Goal: Information Seeking & Learning: Understand process/instructions

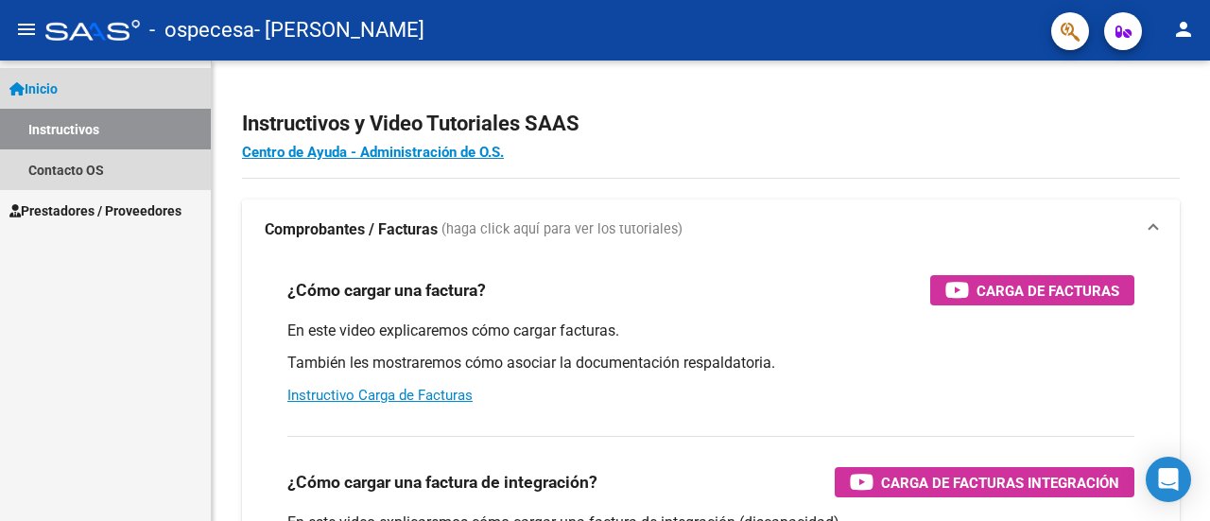
click at [51, 84] on span "Inicio" at bounding box center [33, 88] width 48 height 21
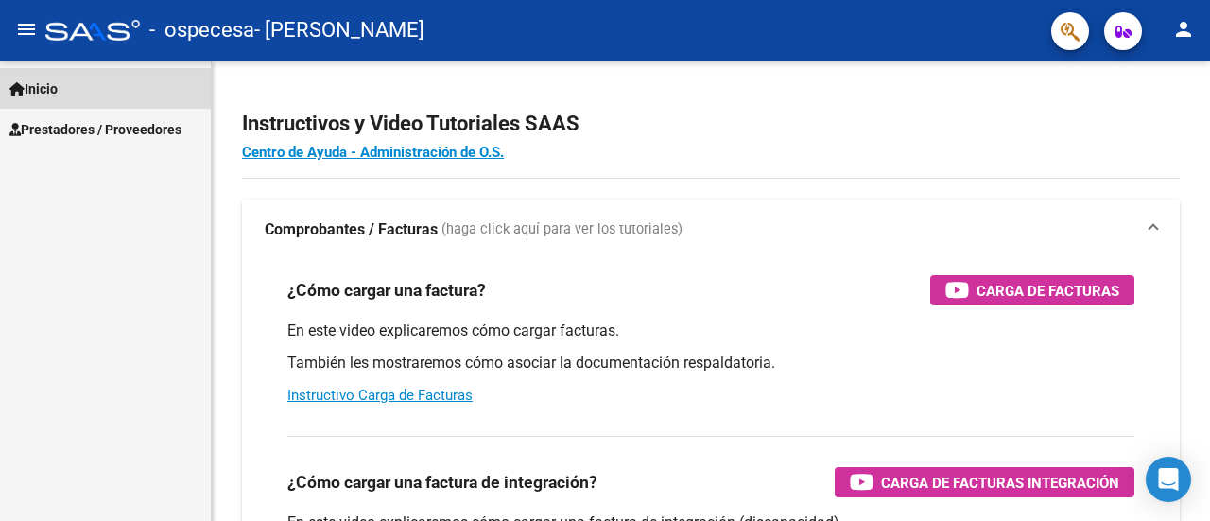
click at [52, 87] on span "Inicio" at bounding box center [33, 88] width 48 height 21
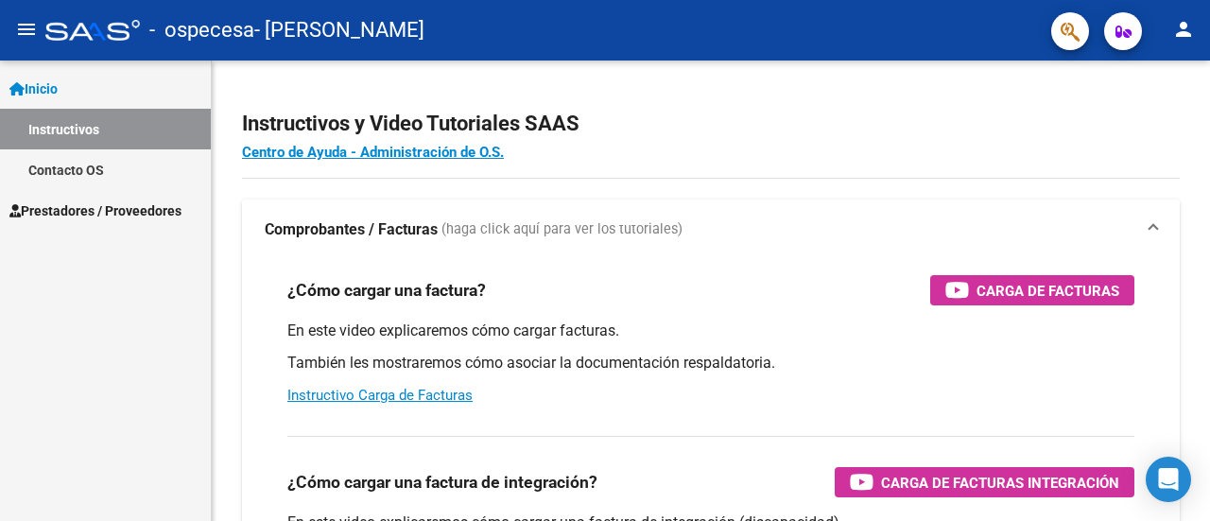
click at [65, 203] on span "Prestadores / Proveedores" at bounding box center [95, 210] width 172 height 21
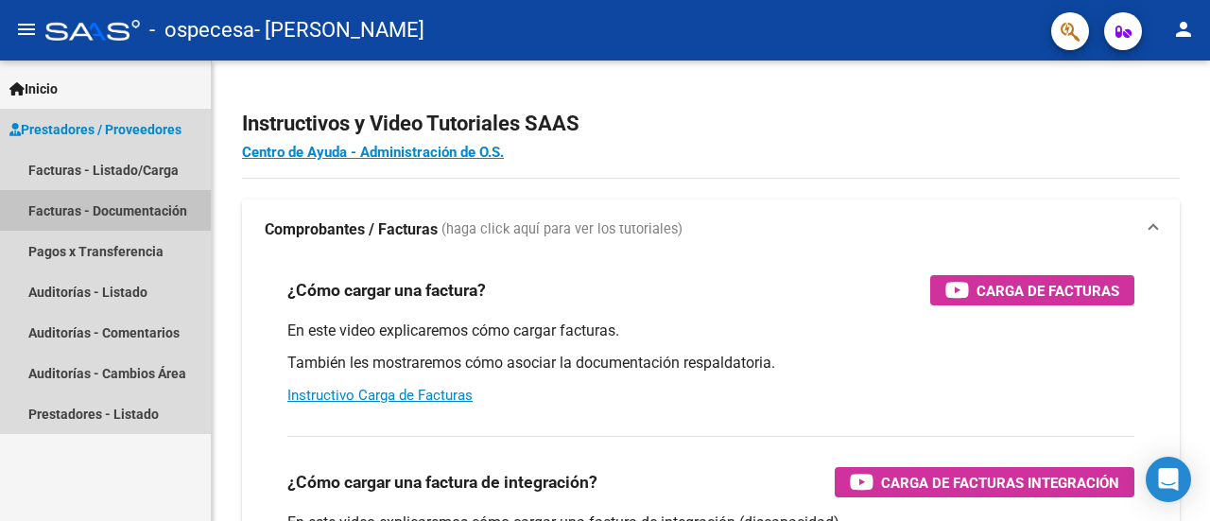
click at [130, 208] on link "Facturas - Documentación" at bounding box center [105, 210] width 211 height 41
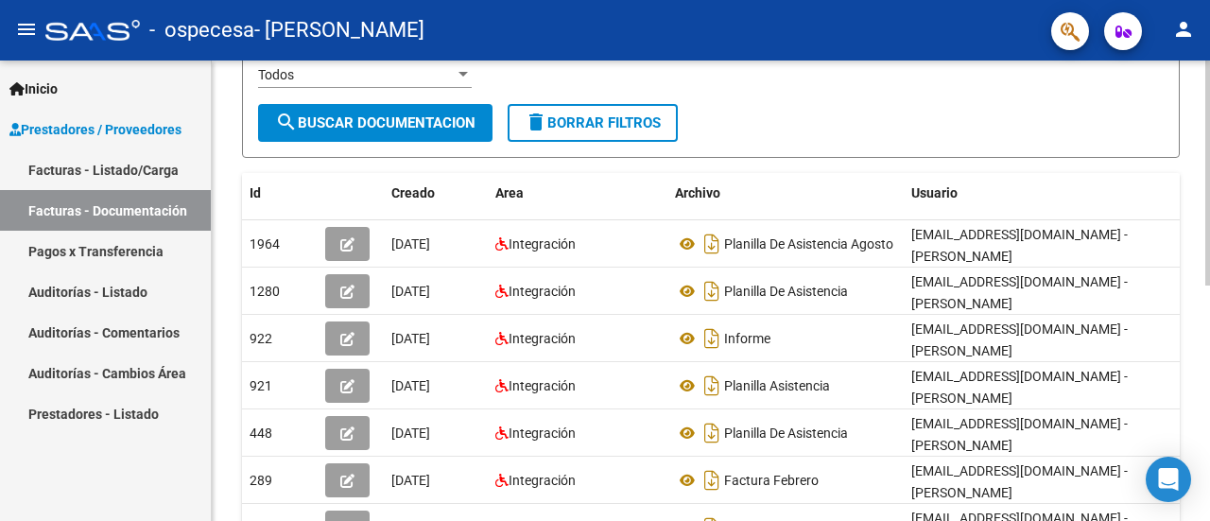
scroll to position [276, 0]
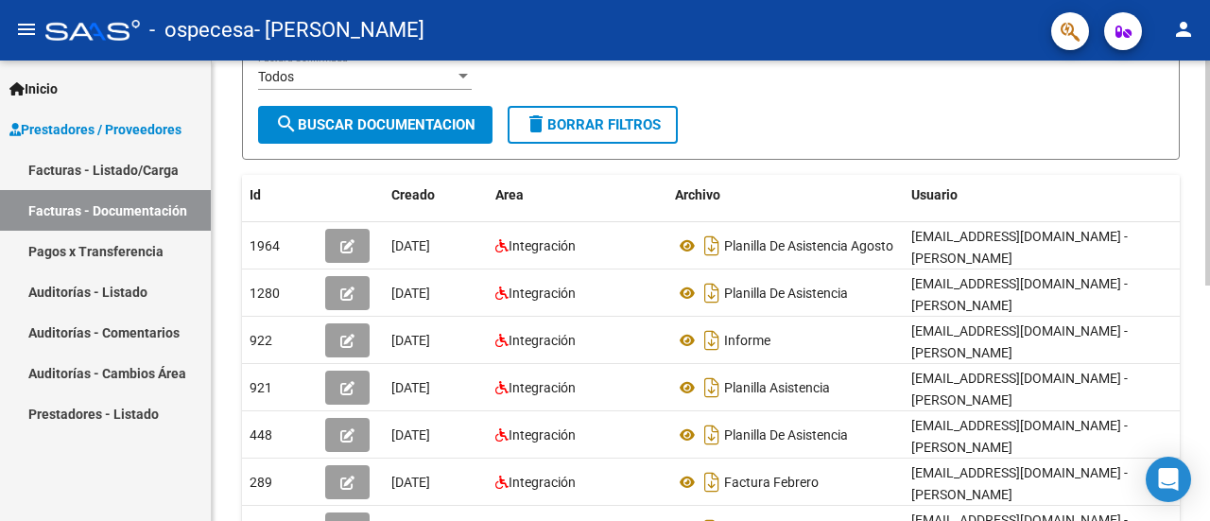
click at [1191, 307] on div "PRESTADORES -> Comprobantes - Documentación Respaldatoria cloud_download Export…" at bounding box center [713, 250] width 1003 height 930
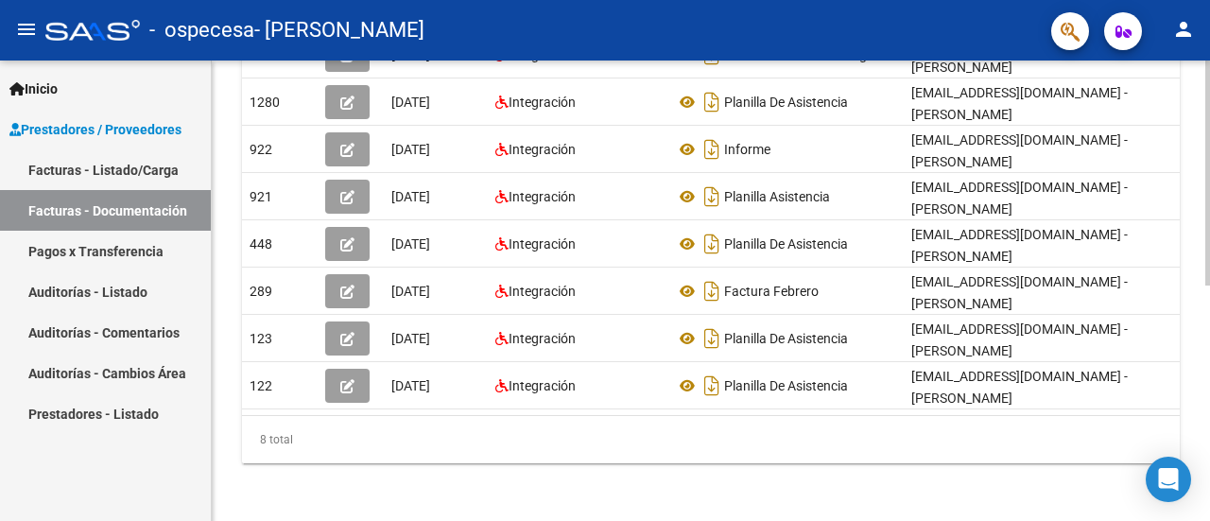
scroll to position [461, 0]
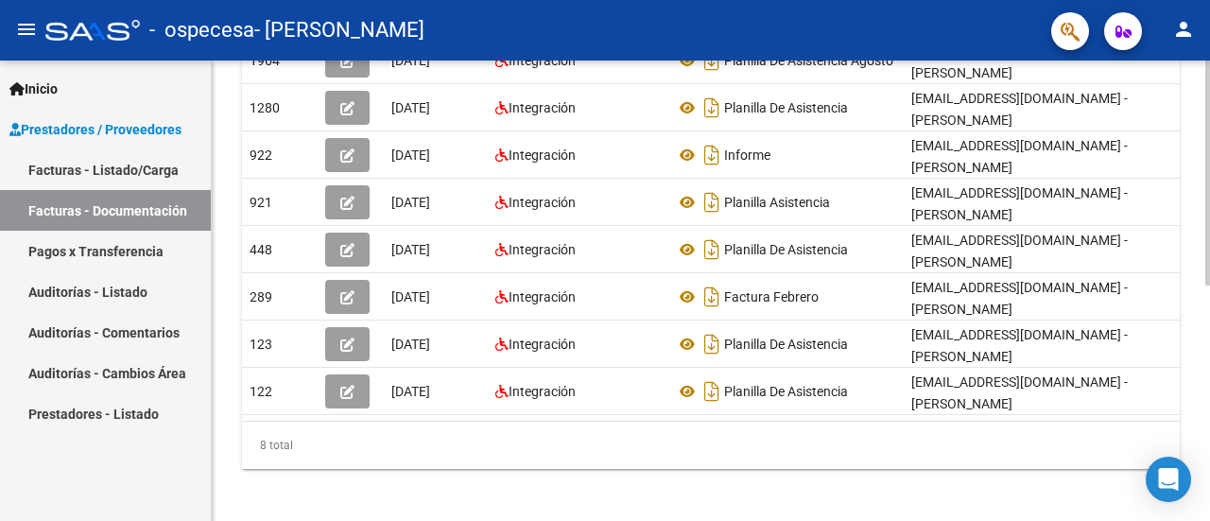
click at [1198, 421] on div "PRESTADORES -> Comprobantes - Documentación Respaldatoria cloud_download Export…" at bounding box center [713, 64] width 1003 height 930
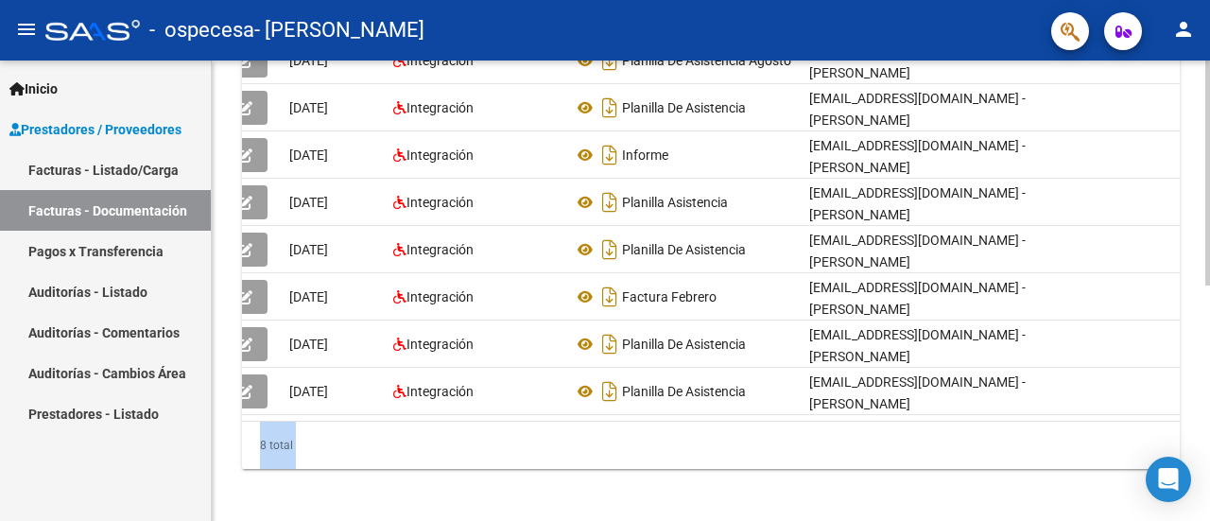
drag, startPoint x: 1200, startPoint y: 432, endPoint x: 1209, endPoint y: 354, distance: 78.0
click at [1209, 354] on div "PRESTADORES -> Comprobantes - Documentación Respaldatoria cloud_download Export…" at bounding box center [713, 64] width 1003 height 930
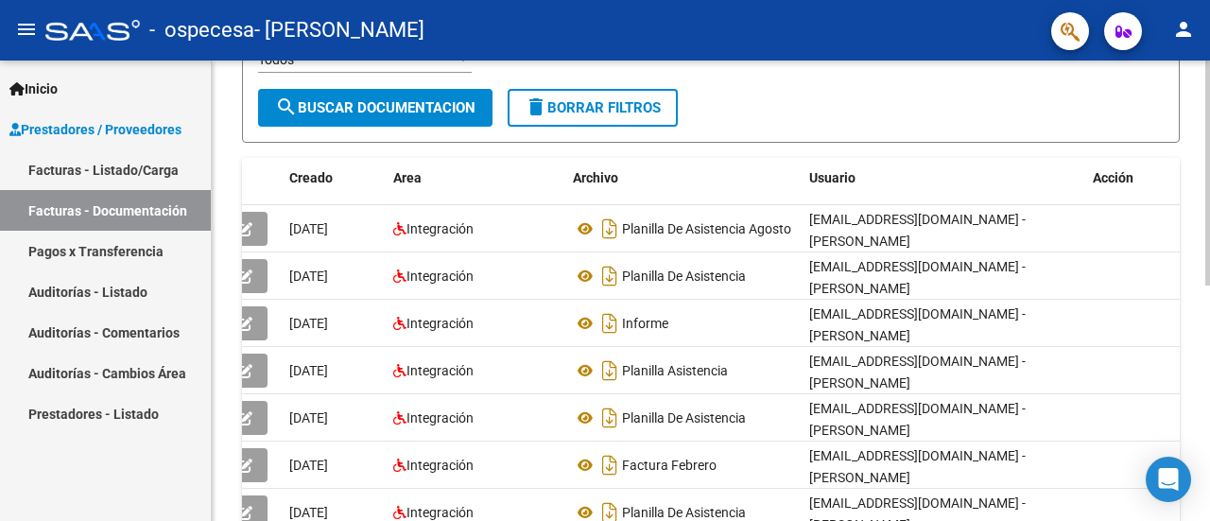
scroll to position [216, 0]
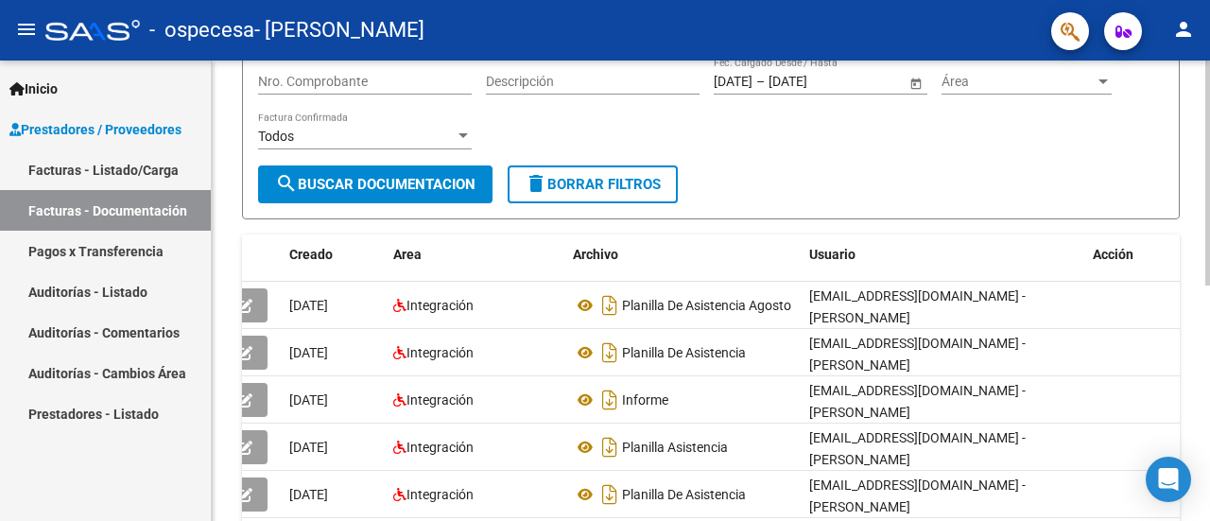
click at [1207, 226] on div at bounding box center [1207, 281] width 5 height 225
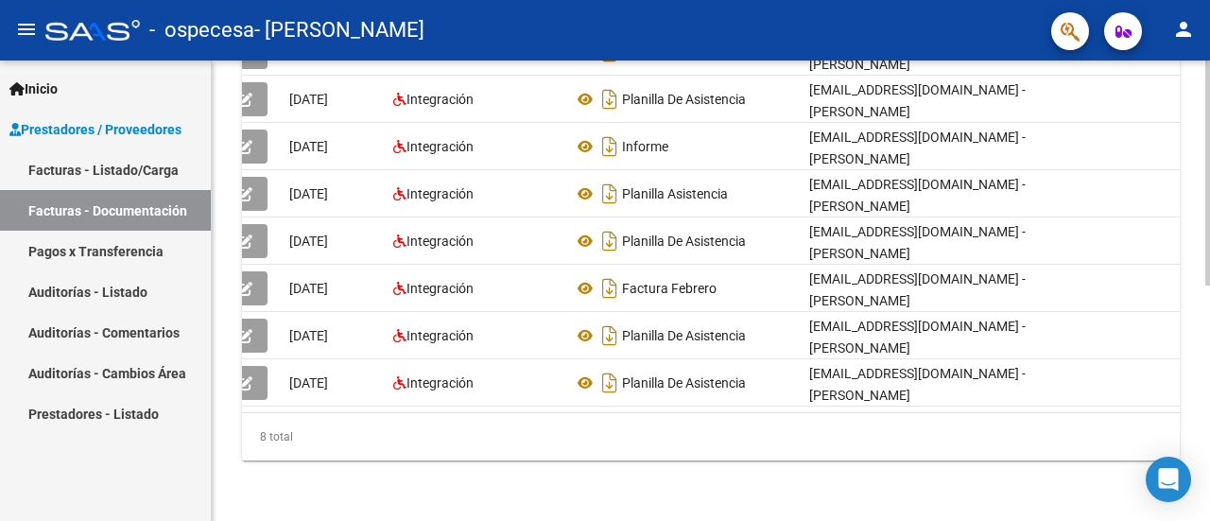
scroll to position [483, 0]
click at [1157, 414] on div "PRESTADORES -> Comprobantes - Documentación Respaldatoria cloud_download Export…" at bounding box center [713, 56] width 1003 height 930
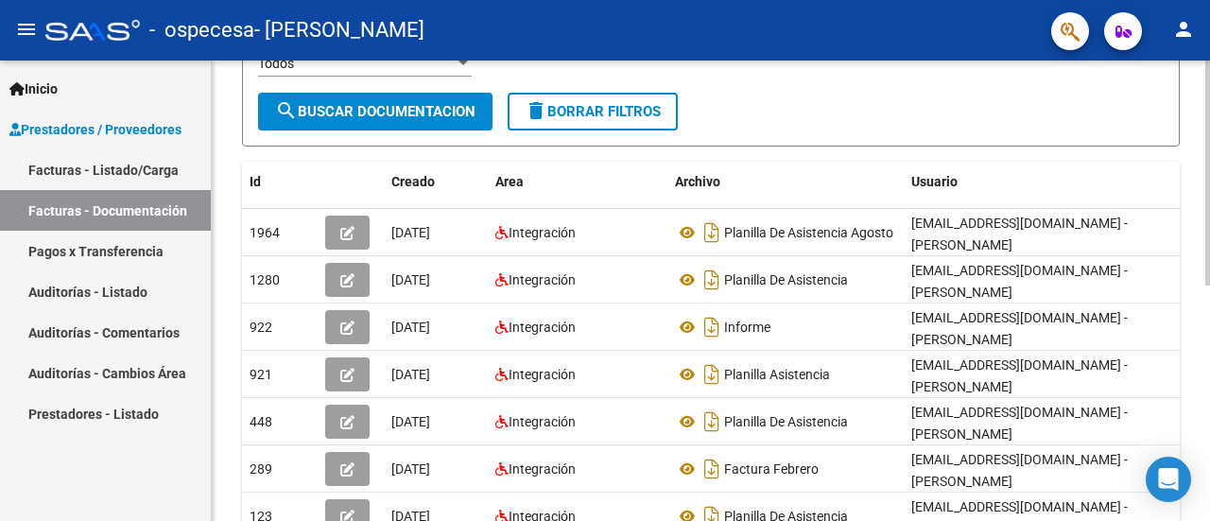
scroll to position [230, 0]
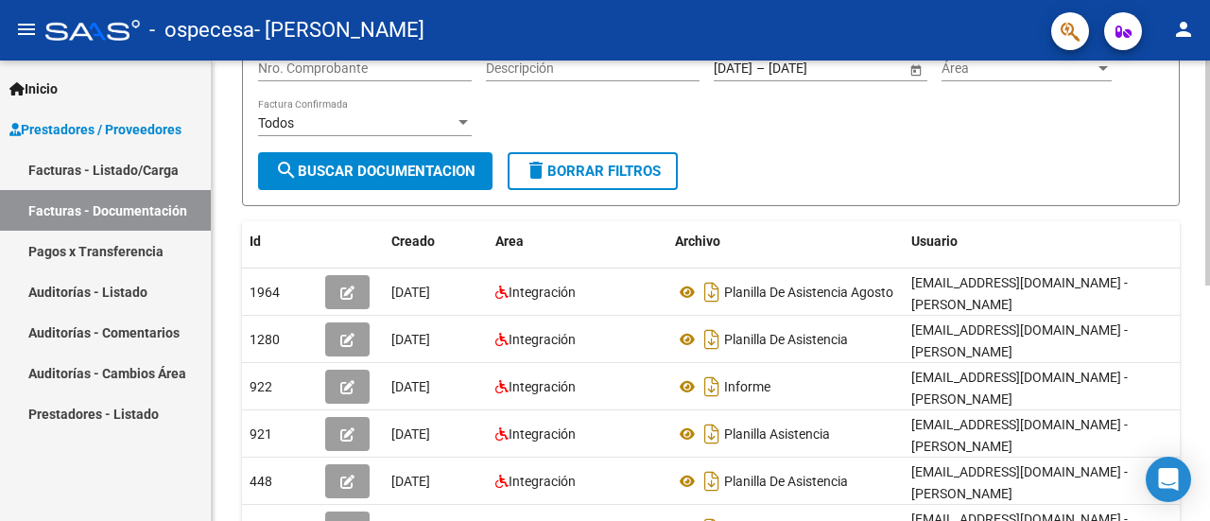
click at [1209, 226] on div at bounding box center [1207, 288] width 5 height 225
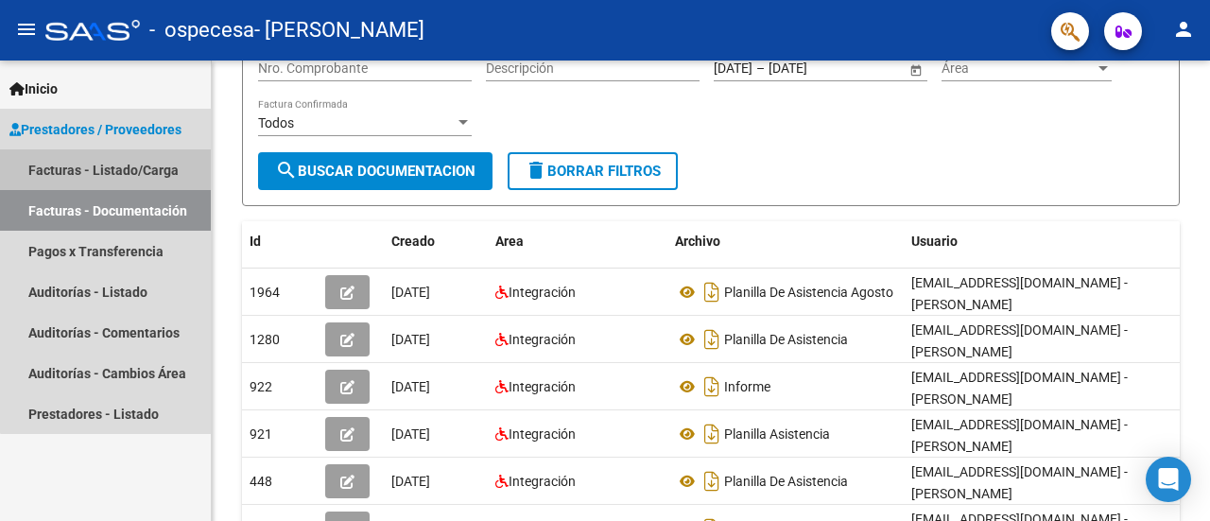
click at [116, 175] on link "Facturas - Listado/Carga" at bounding box center [105, 169] width 211 height 41
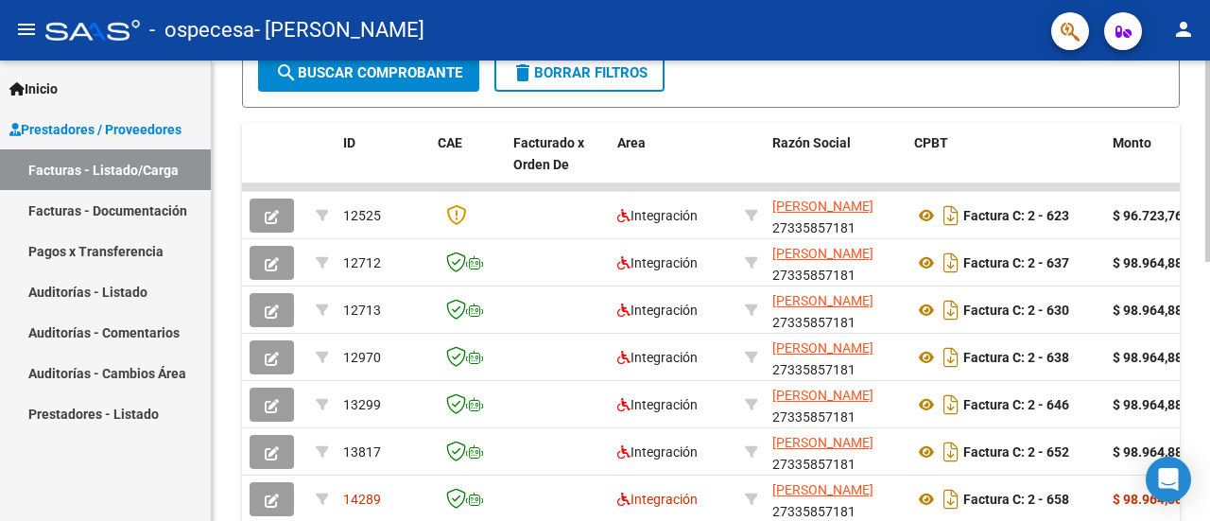
click at [1193, 264] on div "Video tutorial PRESTADORES -> Listado de CPBTs Emitidos por Prestadores / Prove…" at bounding box center [713, 116] width 1003 height 1041
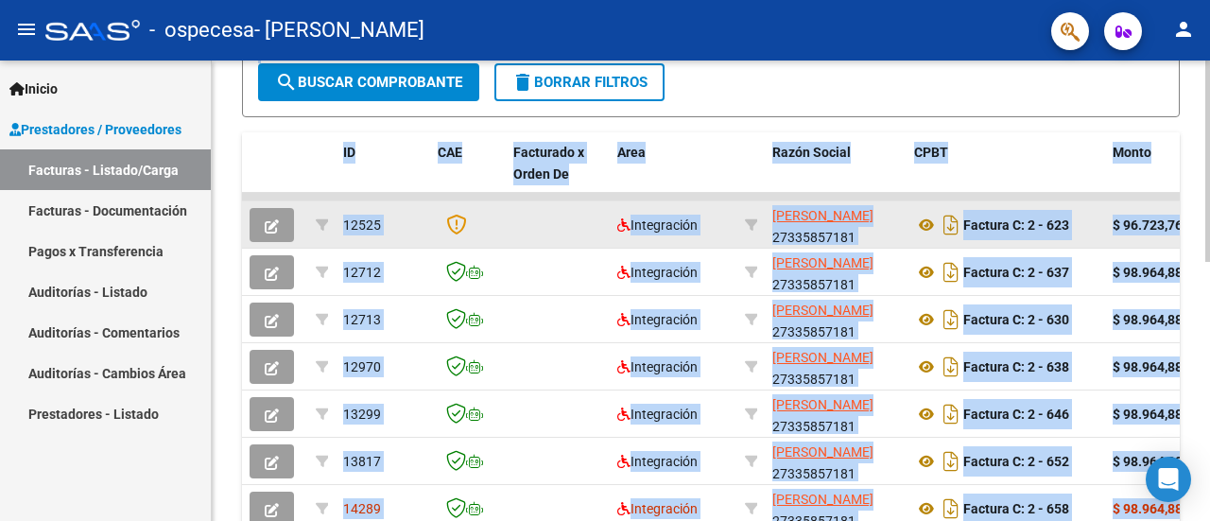
click at [485, 229] on div at bounding box center [468, 225] width 60 height 22
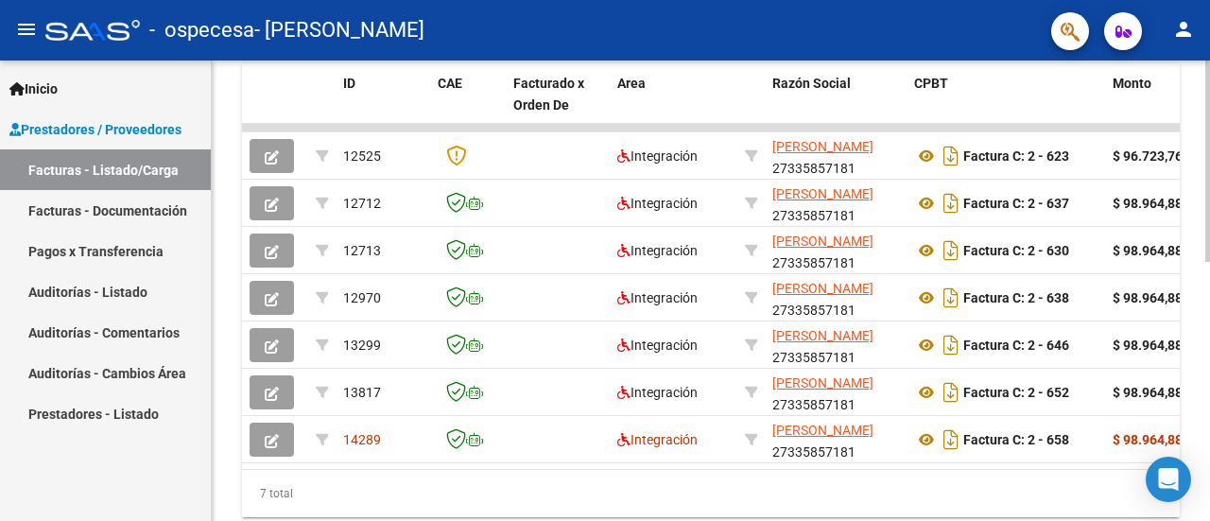
scroll to position [524, 0]
click at [1209, 335] on div at bounding box center [1207, 394] width 5 height 201
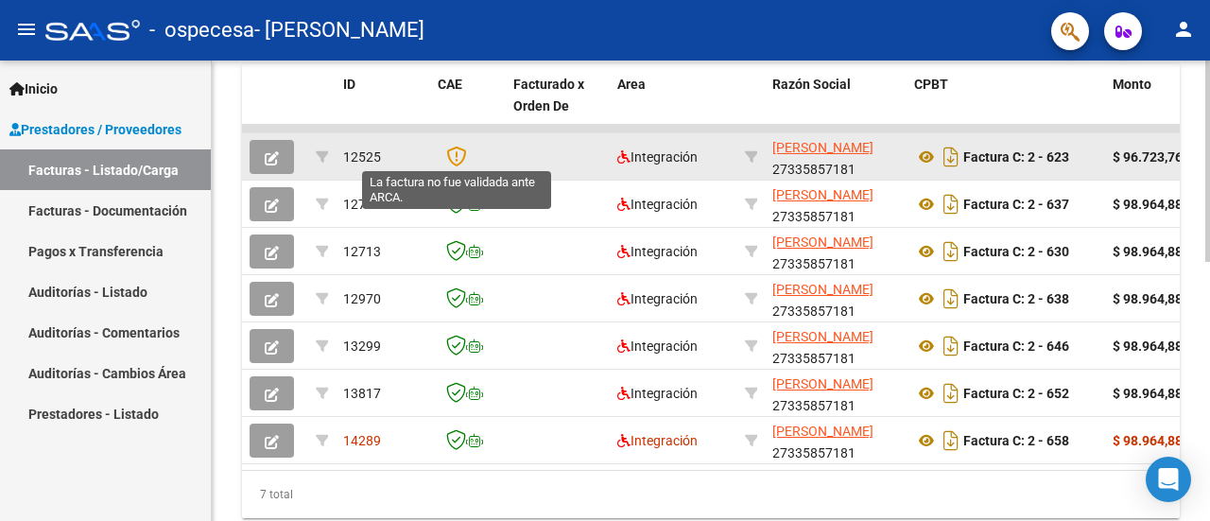
click at [459, 151] on icon at bounding box center [456, 156] width 20 height 21
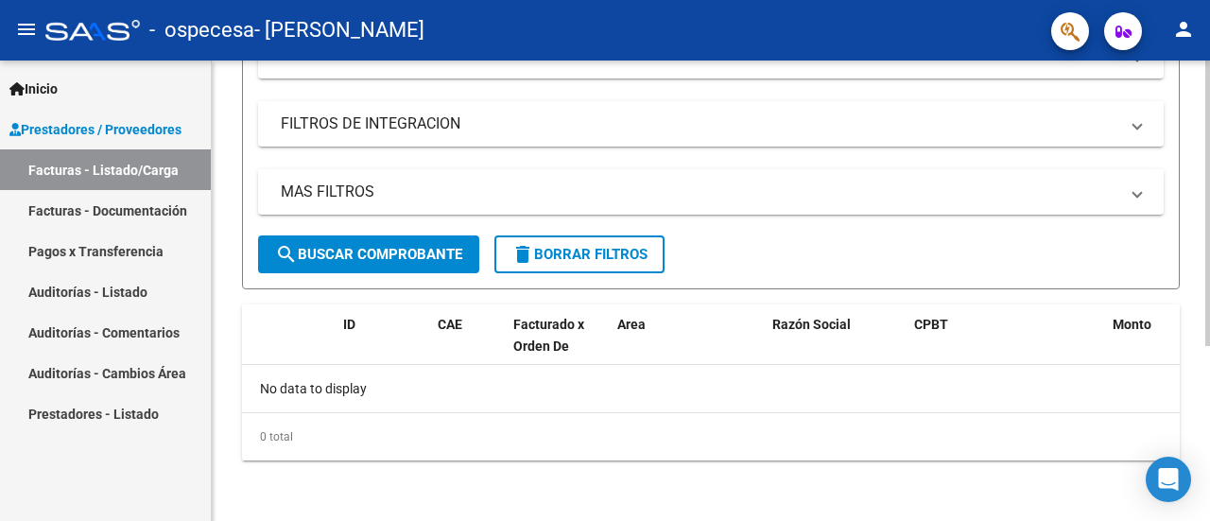
scroll to position [282, 0]
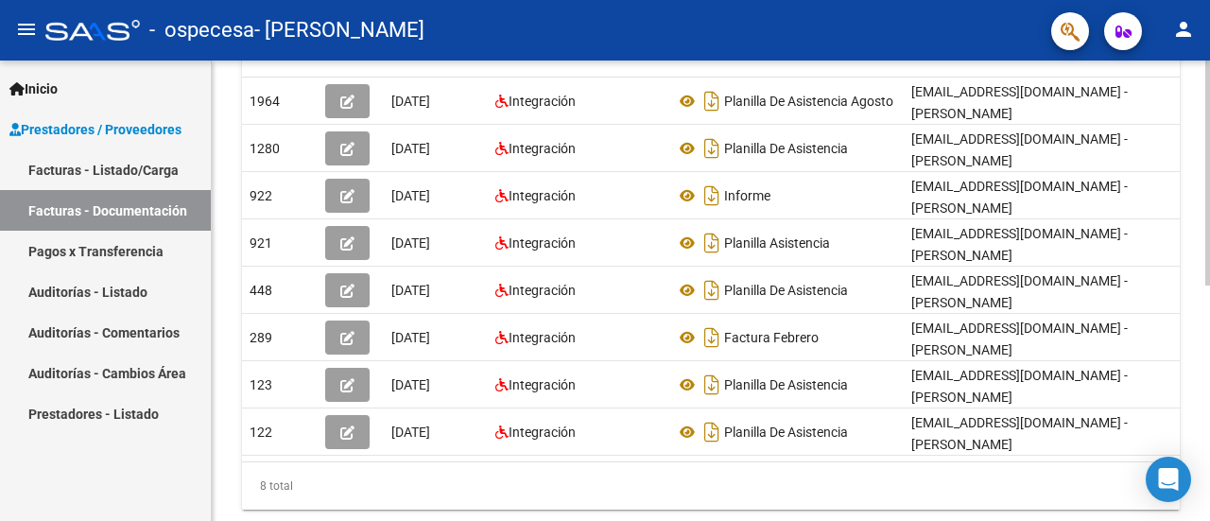
scroll to position [421, 0]
click at [1184, 393] on div "PRESTADORES -> Comprobantes - Documentación Respaldatoria cloud_download Export…" at bounding box center [713, 104] width 1003 height 930
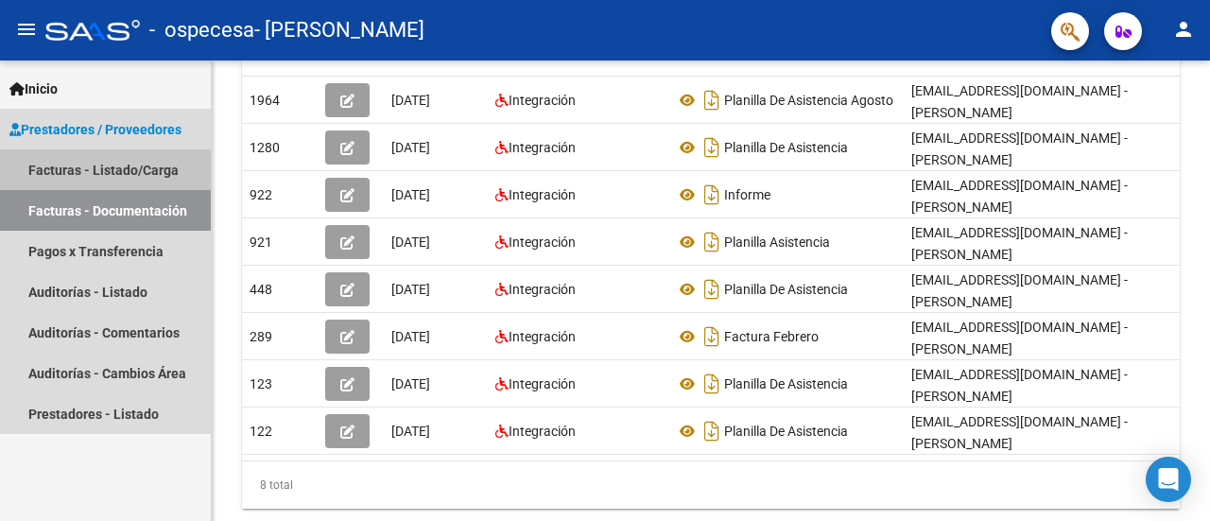
click at [72, 168] on link "Facturas - Listado/Carga" at bounding box center [105, 169] width 211 height 41
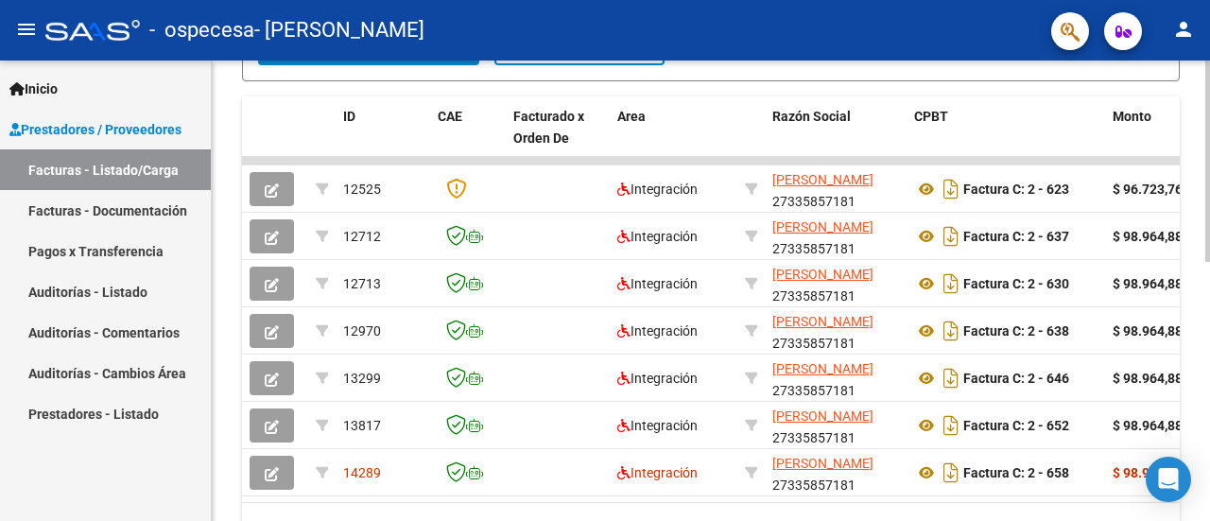
scroll to position [493, 0]
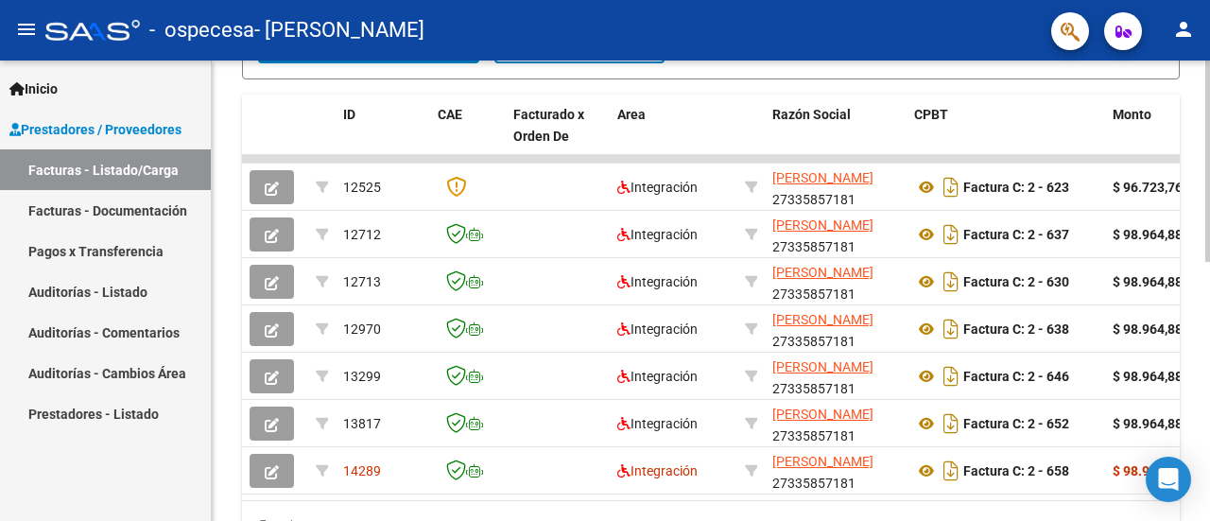
click at [1204, 445] on div "Video tutorial PRESTADORES -> Listado de CPBTs Emitidos por Prestadores / Prove…" at bounding box center [713, 87] width 1003 height 1041
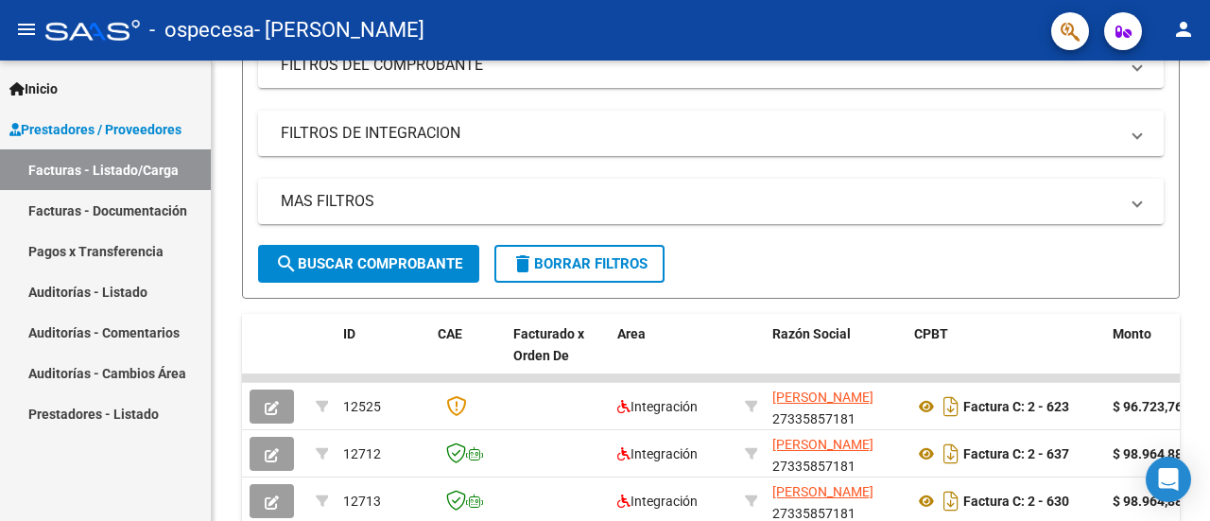
scroll to position [196, 0]
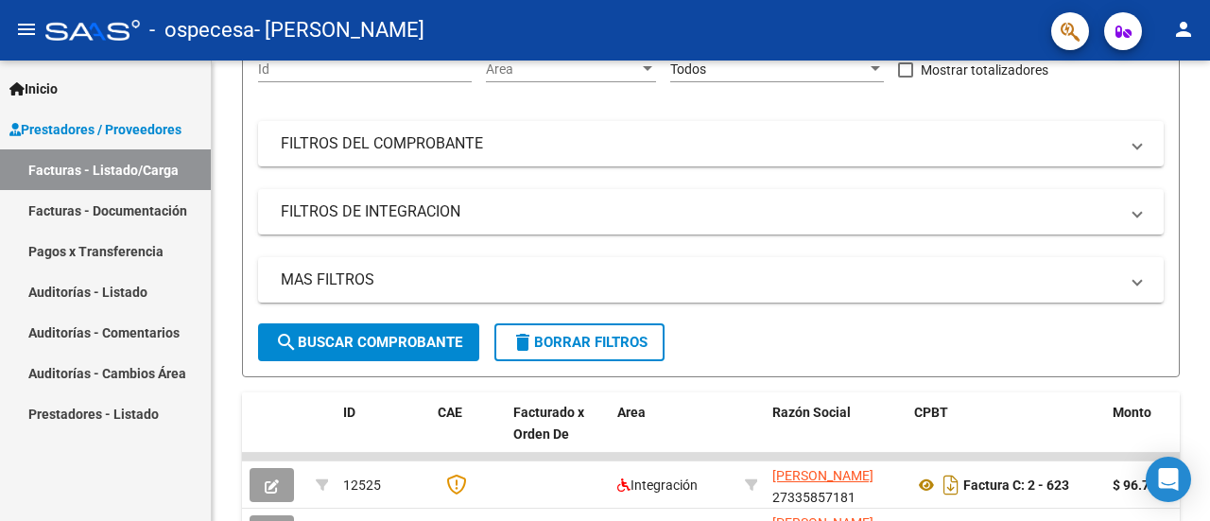
click at [1209, 209] on div at bounding box center [1207, 247] width 5 height 201
